Goal: Information Seeking & Learning: Learn about a topic

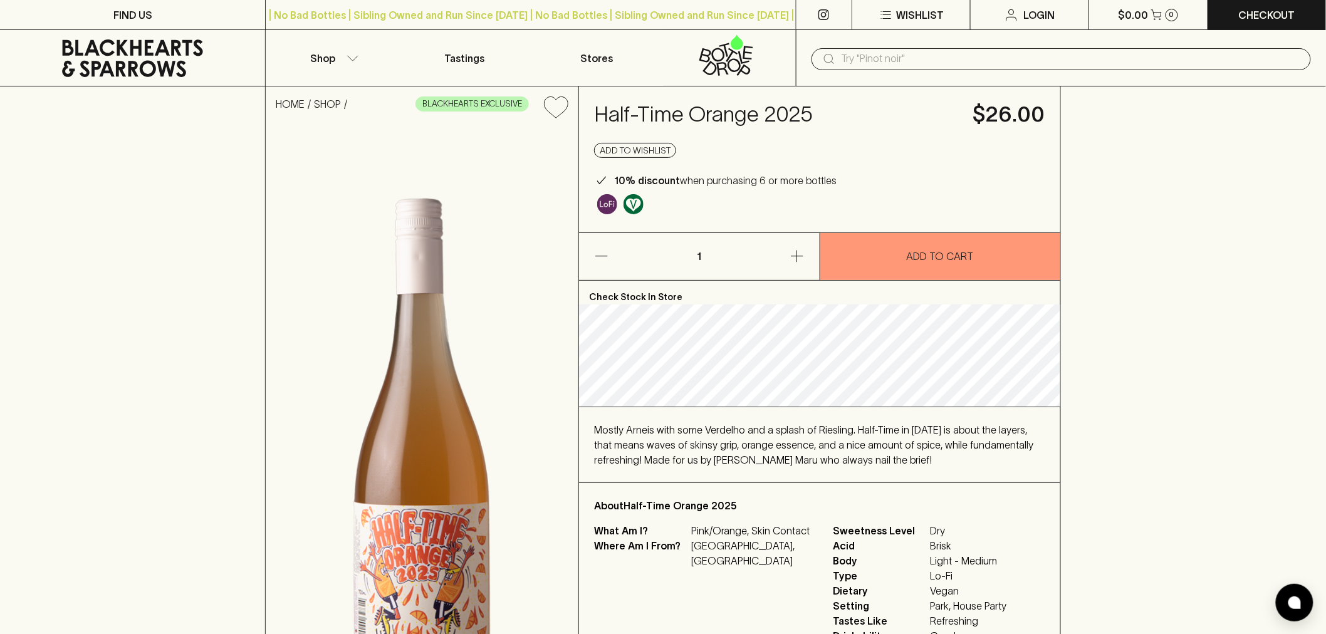
click at [707, 463] on span "Mostly Arneis with some Verdelho and a splash of Riesling. Half-Time in [DATE] …" at bounding box center [813, 444] width 439 height 41
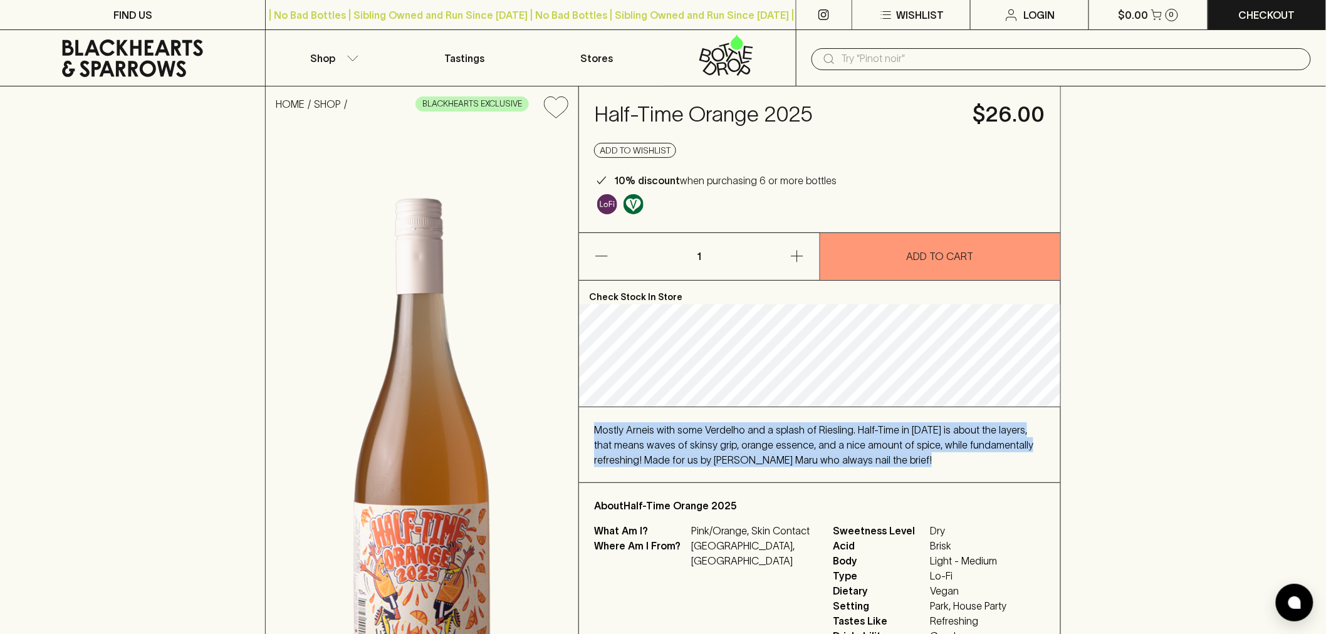
click at [707, 463] on span "Mostly Arneis with some Verdelho and a splash of Riesling. Half-Time in [DATE] …" at bounding box center [813, 444] width 439 height 41
copy span "Mostly Arneis with some Verdelho and a splash of Riesling. Half-Time in [DATE] …"
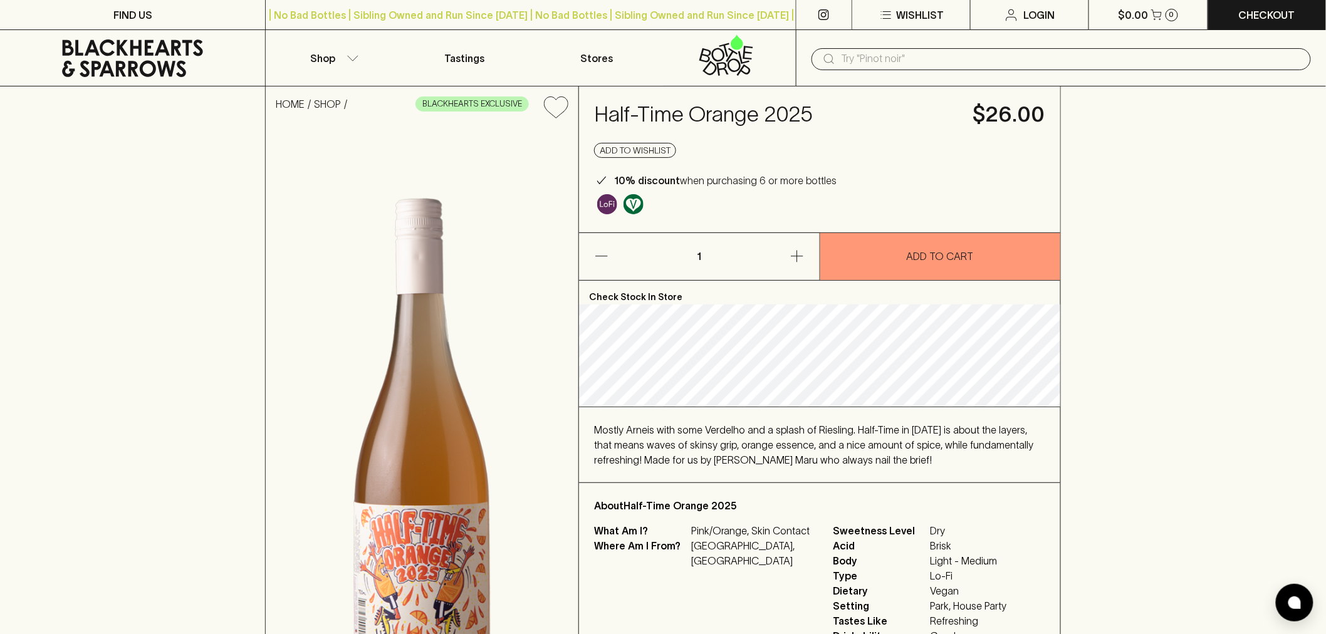
click at [732, 108] on h4 "Half-Time Orange 2025" at bounding box center [776, 115] width 364 height 26
copy h4 "Half-Time Orange 2025"
click at [732, 108] on h4 "Half-Time Orange 2025" at bounding box center [776, 115] width 364 height 26
click at [1218, 409] on div "HOME SHOP BLACKHEARTS EXCLUSIVE Half-Time Orange 2025 $26.00 Add to wishlist 10…" at bounding box center [663, 417] width 1326 height 663
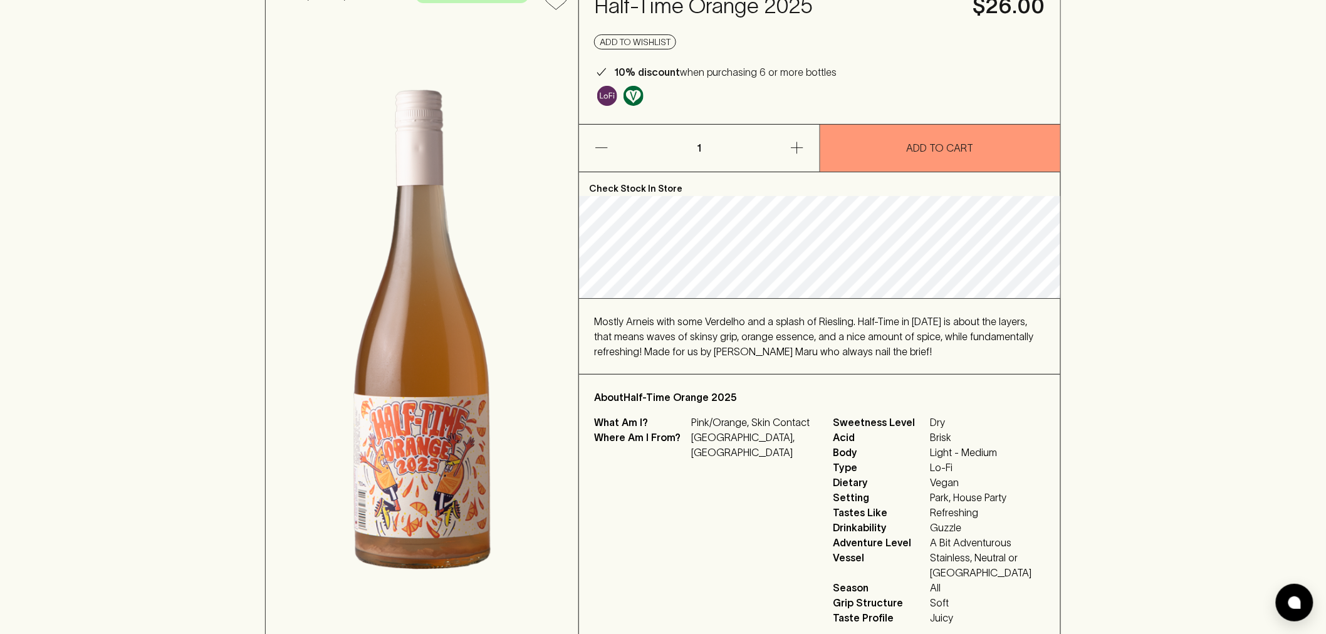
scroll to position [278, 0]
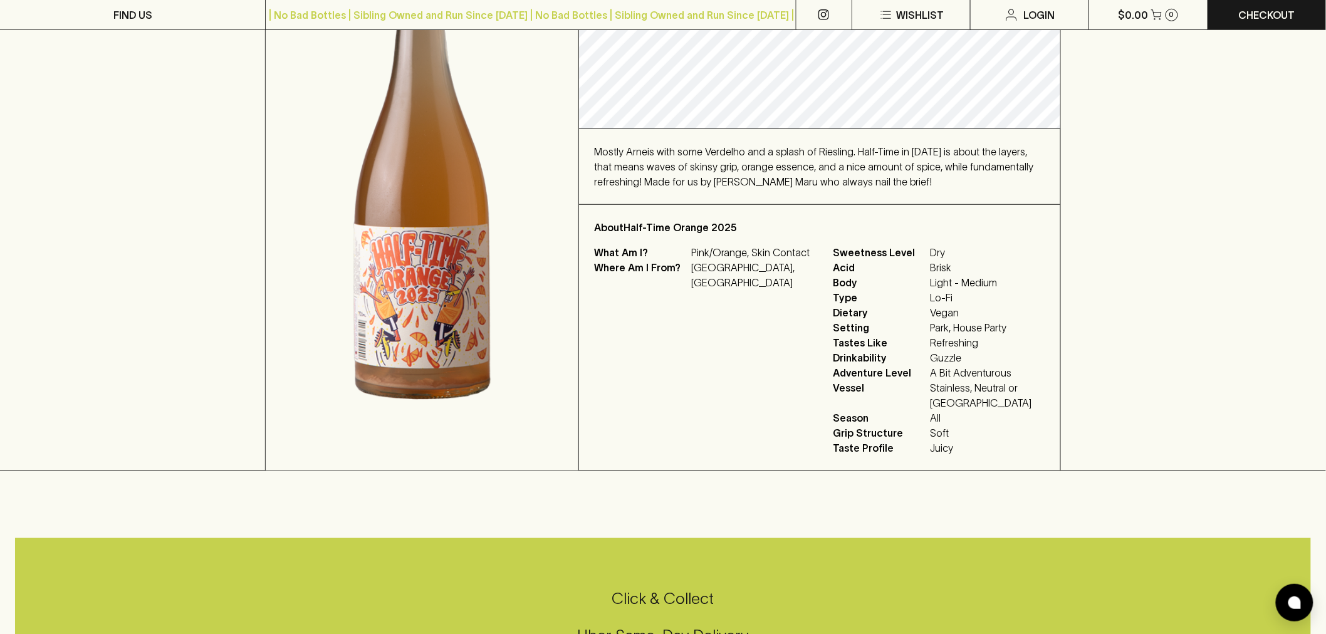
drag, startPoint x: 1166, startPoint y: 238, endPoint x: 1129, endPoint y: 254, distance: 40.7
click at [1166, 238] on div "HOME SHOP BLACKHEARTS EXCLUSIVE Half-Time Orange 2025 $26.00 Add to wishlist 10…" at bounding box center [663, 139] width 1326 height 663
